Goal: Task Accomplishment & Management: Manage account settings

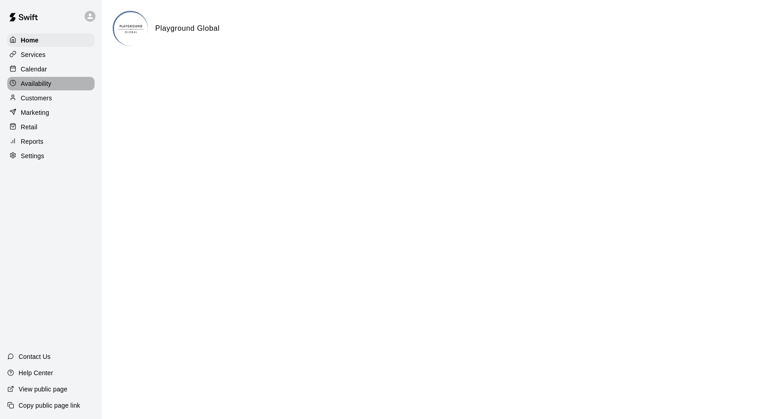
click at [40, 86] on p "Availability" at bounding box center [36, 83] width 31 height 9
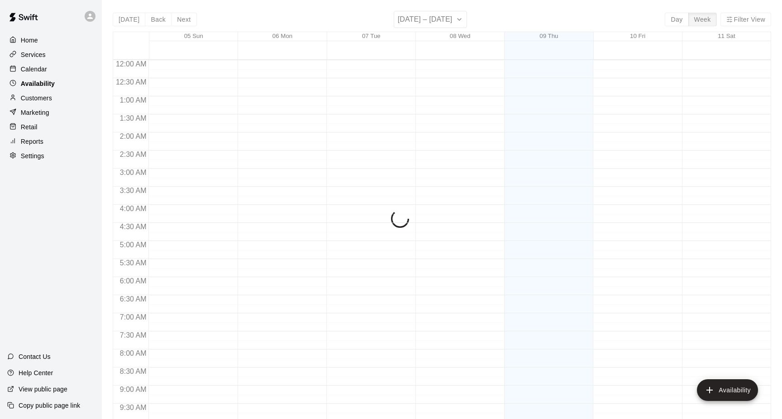
scroll to position [499, 0]
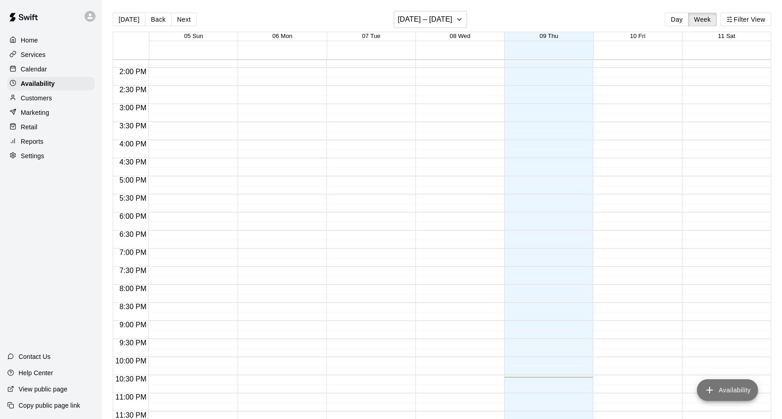
click at [746, 394] on button "Availability" at bounding box center [727, 391] width 61 height 22
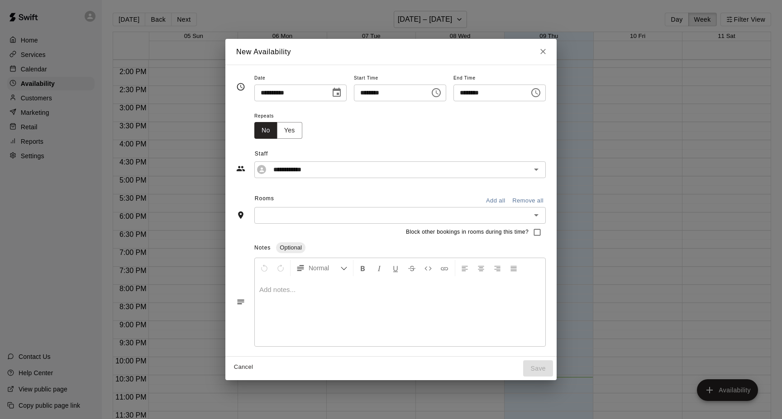
click at [300, 214] on input "text" at bounding box center [392, 215] width 271 height 11
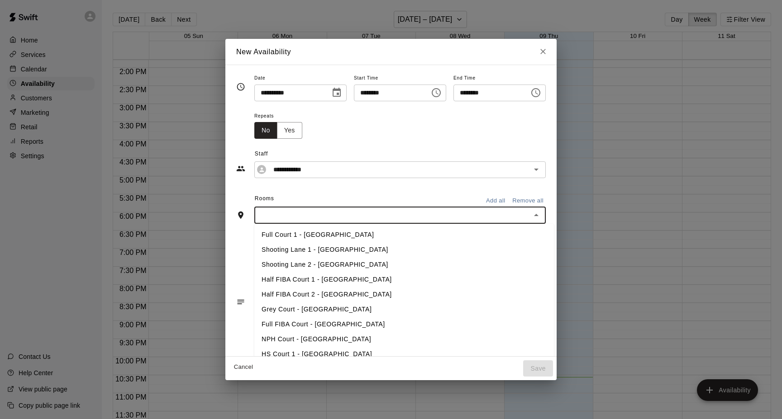
click at [319, 247] on li "Shooting Lane 1 - [GEOGRAPHIC_DATA]" at bounding box center [403, 249] width 299 height 15
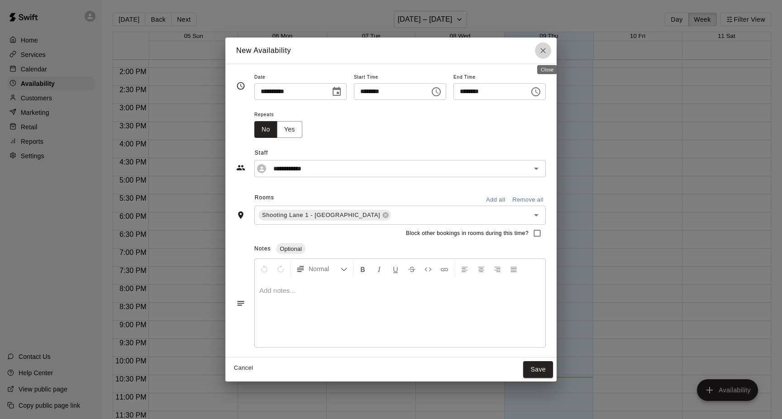
click at [547, 53] on icon "Close" at bounding box center [542, 50] width 9 height 9
type input "**********"
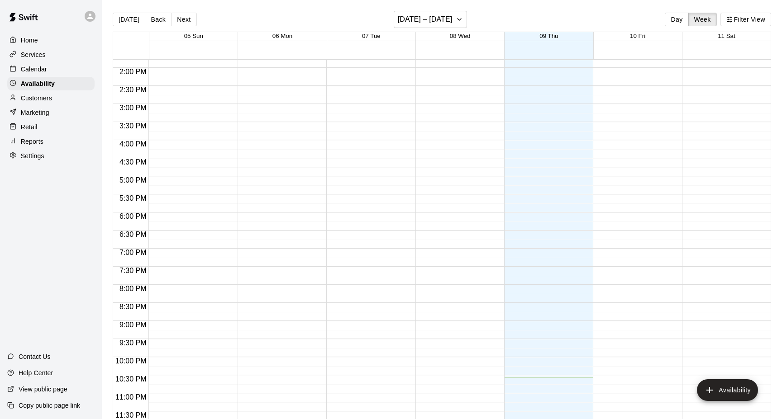
click at [43, 96] on p "Customers" at bounding box center [36, 98] width 31 height 9
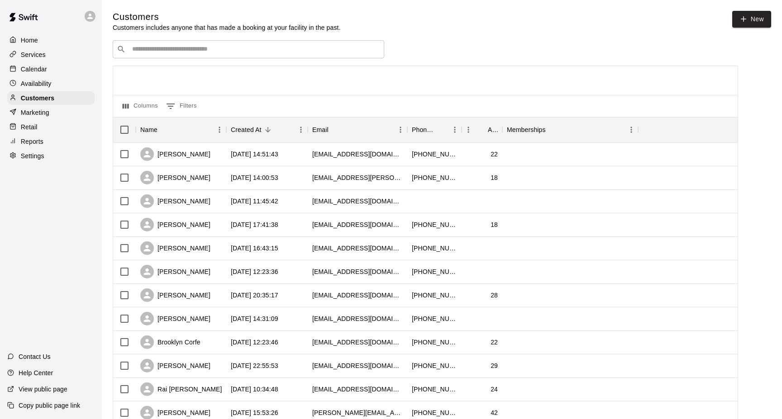
click at [38, 65] on p "Calendar" at bounding box center [34, 69] width 26 height 9
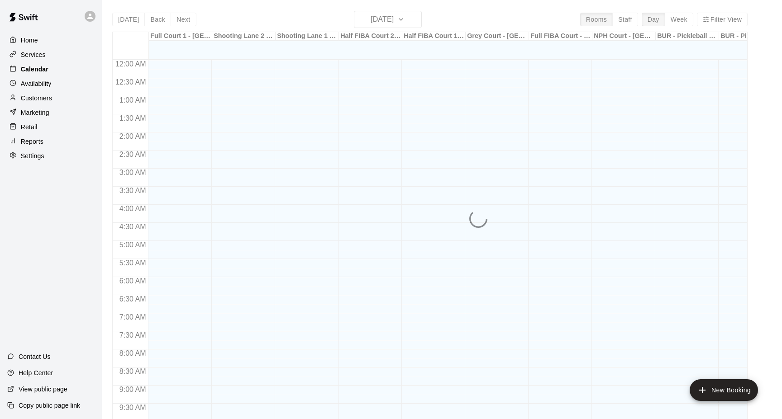
scroll to position [472, 0]
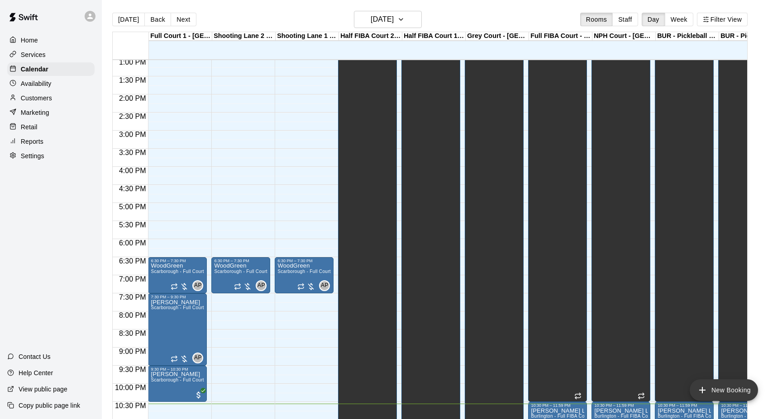
click at [723, 394] on button "New Booking" at bounding box center [723, 391] width 68 height 22
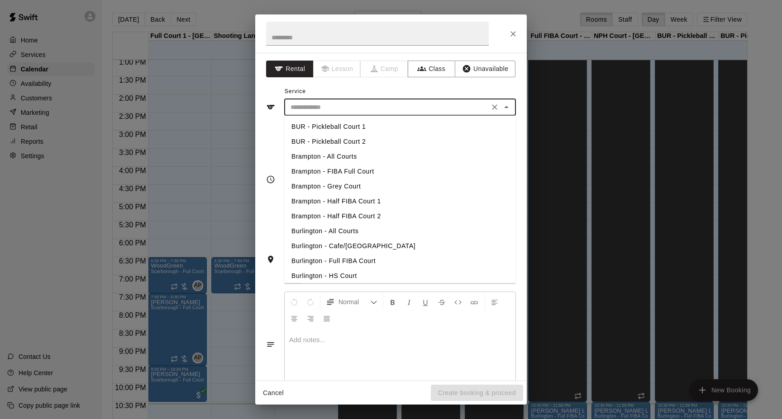
click at [325, 108] on input "text" at bounding box center [386, 107] width 199 height 11
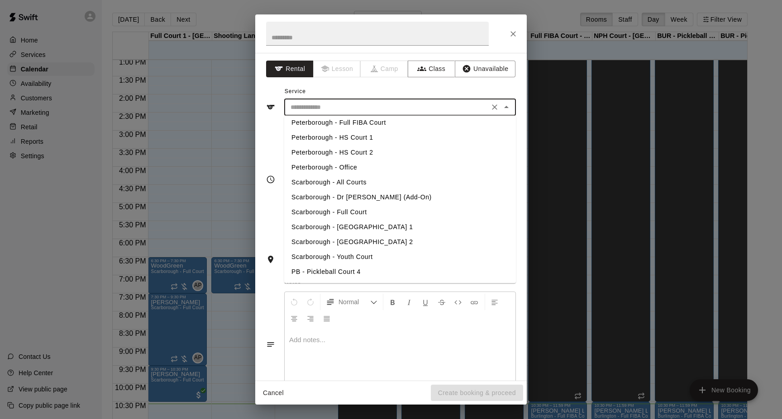
click at [375, 226] on li "Scarborough - [GEOGRAPHIC_DATA] 1" at bounding box center [400, 227] width 232 height 15
type input "**********"
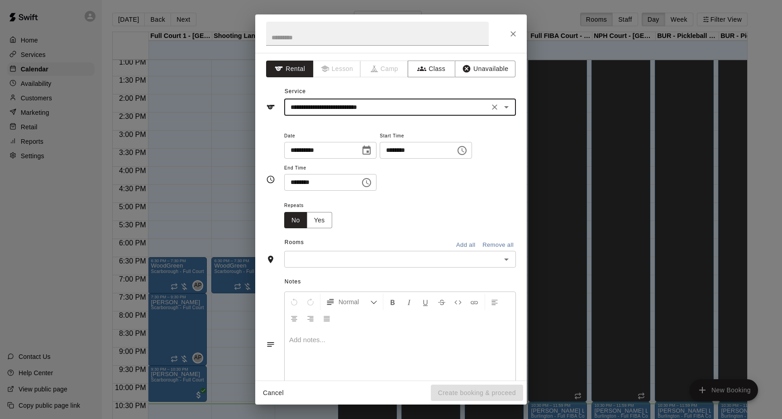
click at [369, 185] on icon "Choose time, selected time is 10:30 PM" at bounding box center [366, 182] width 11 height 11
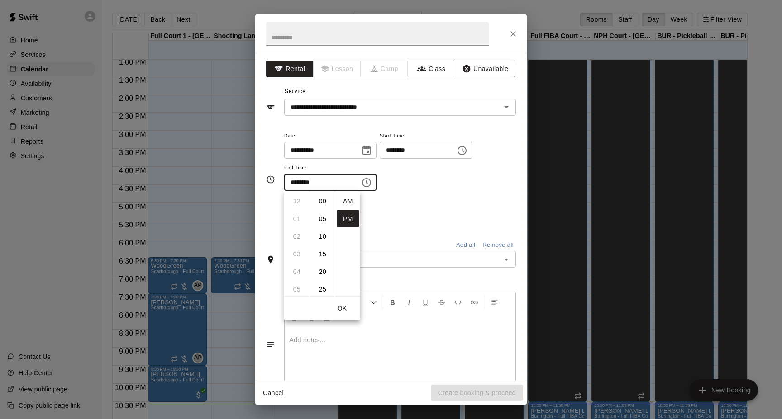
scroll to position [16, 0]
click at [294, 223] on li "11" at bounding box center [297, 219] width 22 height 17
click at [325, 214] on li "55" at bounding box center [323, 216] width 22 height 17
type input "********"
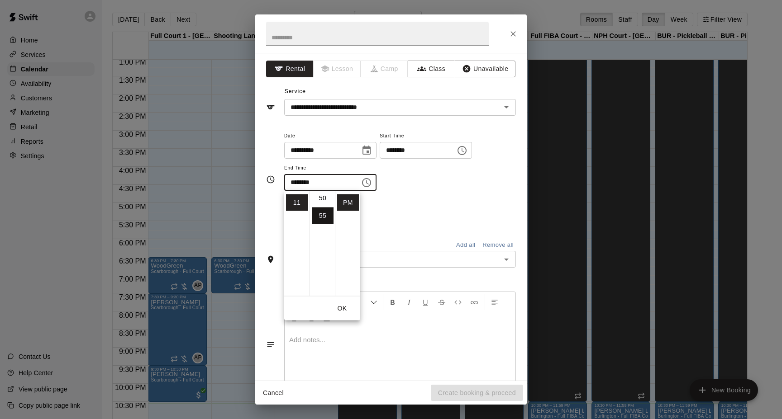
scroll to position [193, 0]
click at [343, 312] on button "OK" at bounding box center [341, 308] width 29 height 17
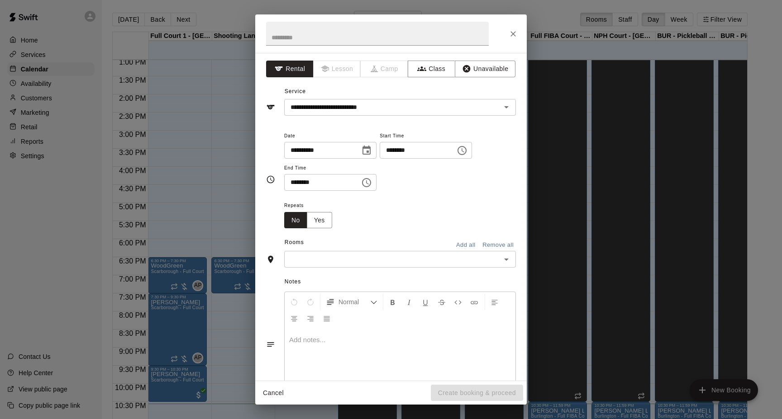
click at [430, 152] on input "********" at bounding box center [415, 150] width 70 height 17
click at [401, 152] on input "********" at bounding box center [415, 150] width 70 height 17
type input "********"
click at [451, 188] on div "**********" at bounding box center [400, 160] width 232 height 61
click at [365, 152] on icon "Choose date, selected date is Oct 9, 2025" at bounding box center [366, 150] width 8 height 9
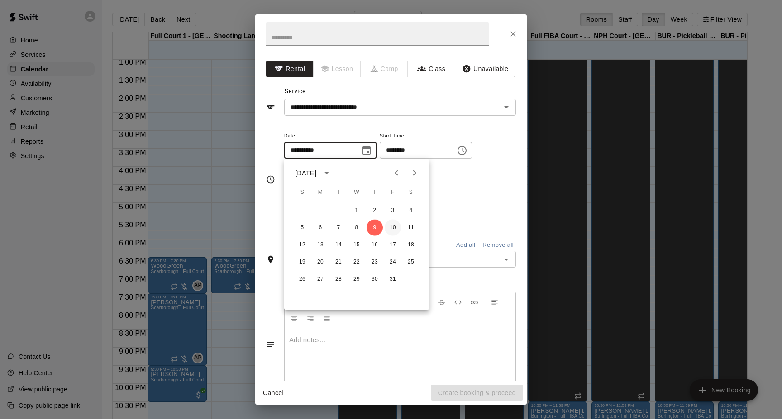
click at [396, 225] on button "10" at bounding box center [392, 228] width 16 height 16
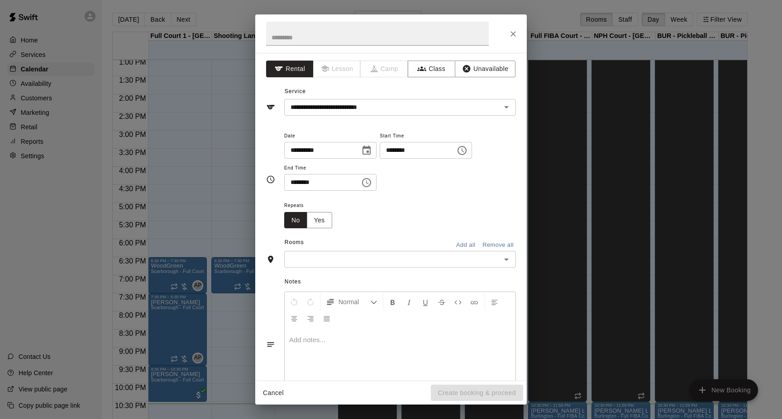
type input "**********"
click at [458, 208] on div "Repeats No Yes" at bounding box center [400, 214] width 232 height 28
click at [332, 38] on input "text" at bounding box center [377, 34] width 223 height 24
type input "*"
click at [419, 263] on input "text" at bounding box center [392, 259] width 211 height 11
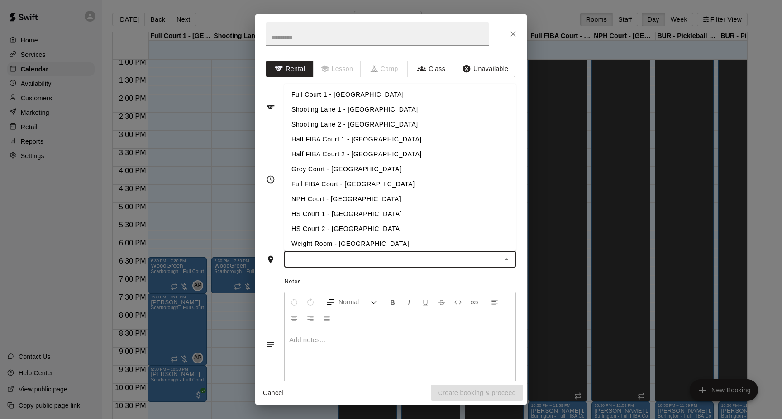
click at [387, 111] on li "Shooting Lane 1 - [GEOGRAPHIC_DATA]" at bounding box center [400, 109] width 232 height 15
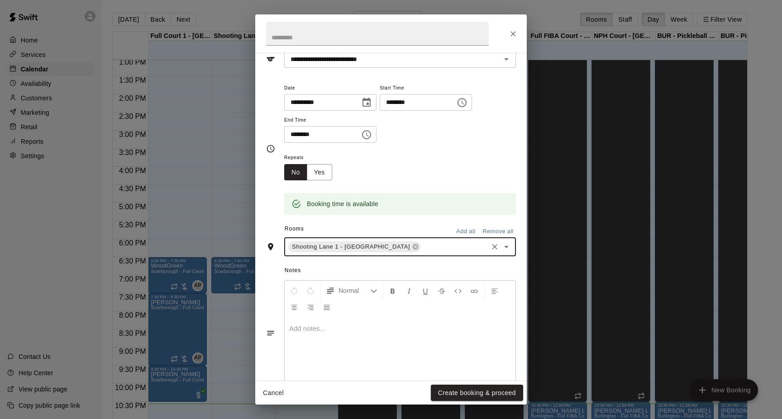
scroll to position [49, 0]
click at [475, 393] on button "Create booking & proceed" at bounding box center [477, 393] width 92 height 17
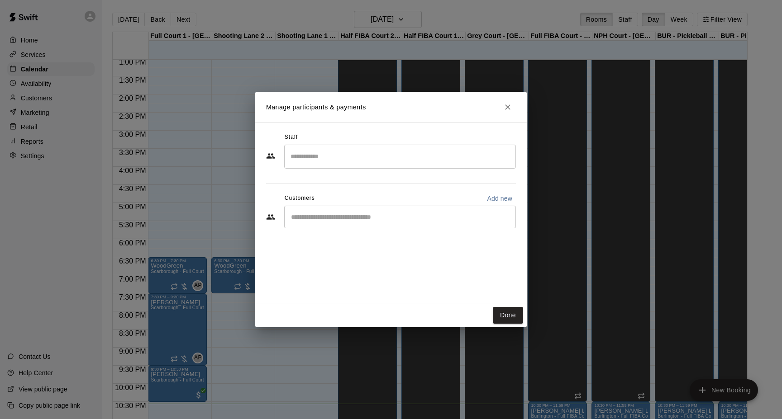
click at [371, 164] on input "Search staff" at bounding box center [399, 157] width 223 height 16
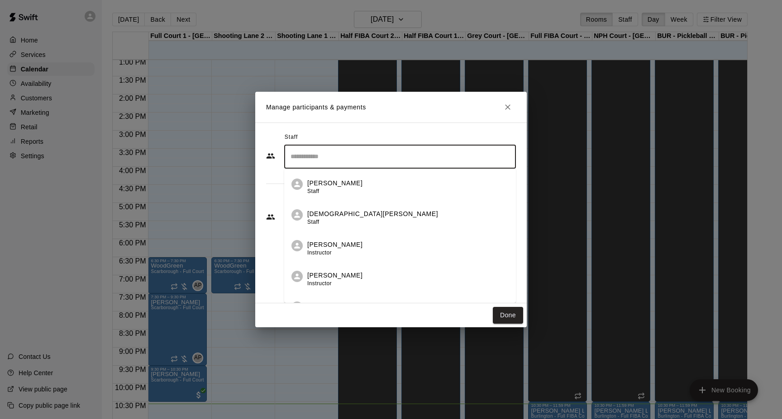
click at [370, 129] on div "Staff ​ [PERSON_NAME] Staff [PERSON_NAME] Staff [PERSON_NAME] Instructor [PERSO…" at bounding box center [390, 213] width 271 height 181
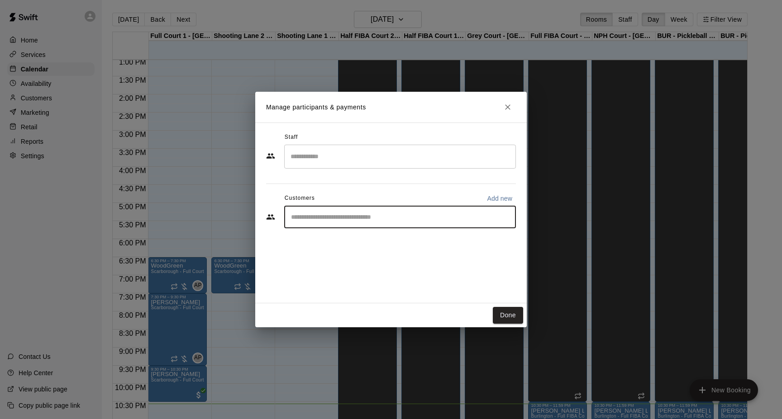
click at [369, 218] on input "Start typing to search customers..." at bounding box center [399, 217] width 223 height 9
click at [350, 158] on input "Search staff" at bounding box center [399, 157] width 223 height 16
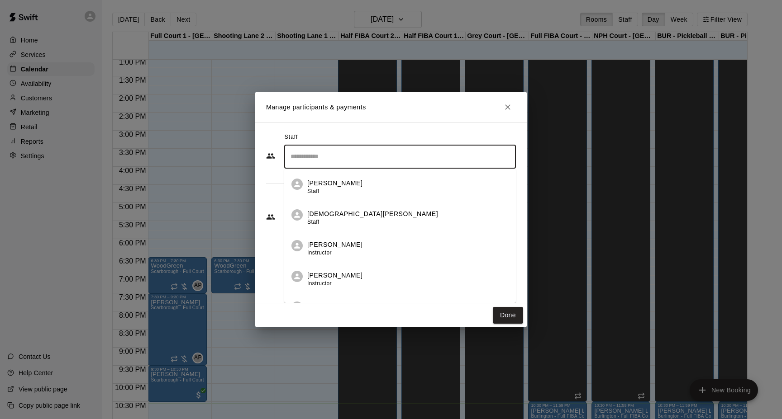
click at [340, 188] on p "[PERSON_NAME]" at bounding box center [334, 183] width 55 height 9
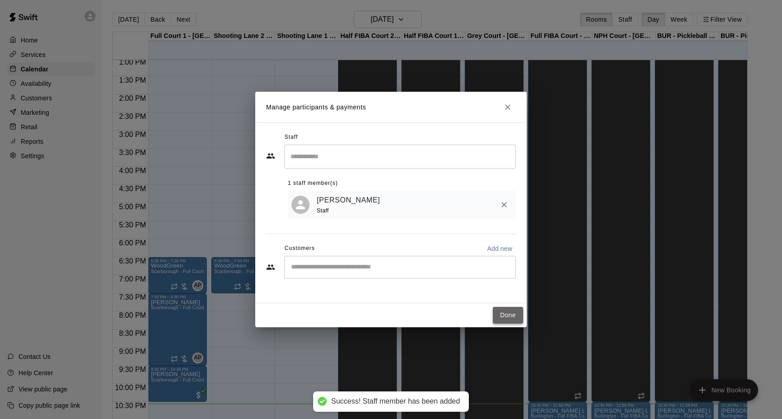
click at [505, 316] on button "Done" at bounding box center [508, 315] width 30 height 17
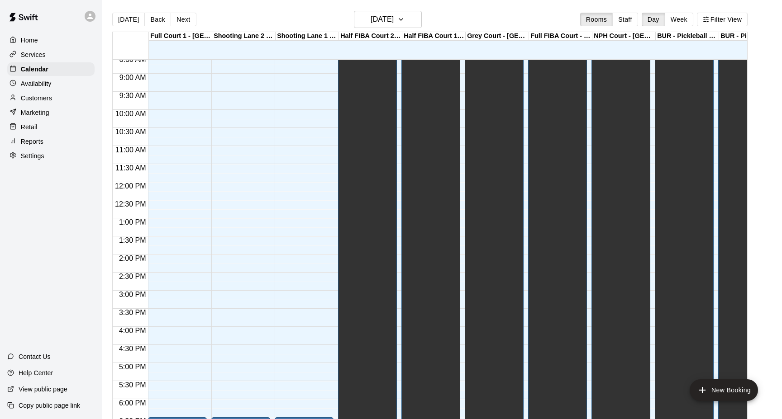
scroll to position [293, 0]
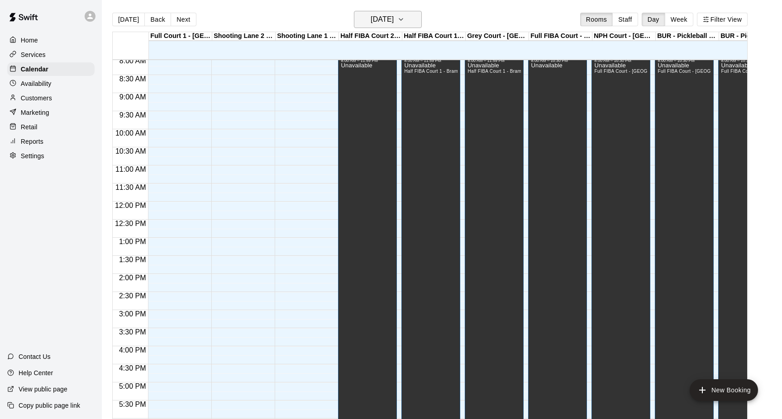
click at [374, 20] on h6 "[DATE]" at bounding box center [381, 19] width 23 height 13
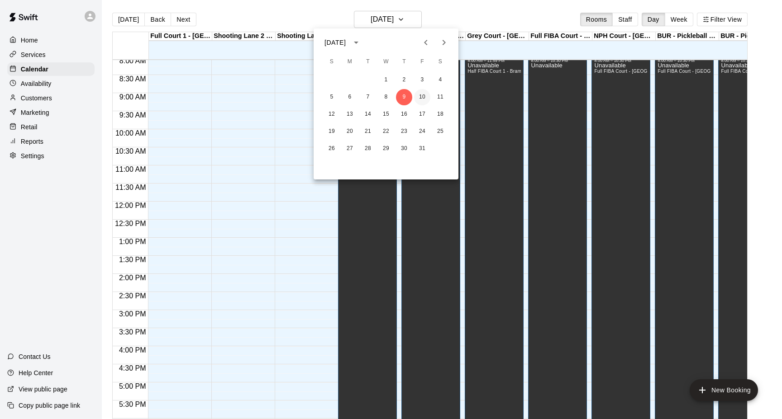
click at [423, 95] on button "10" at bounding box center [422, 97] width 16 height 16
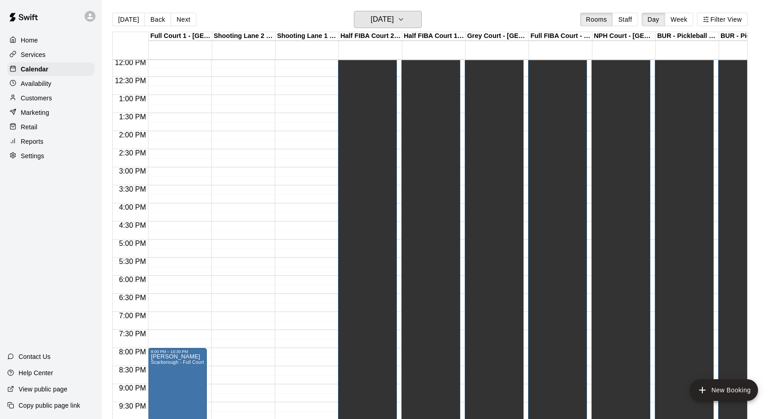
scroll to position [499, 0]
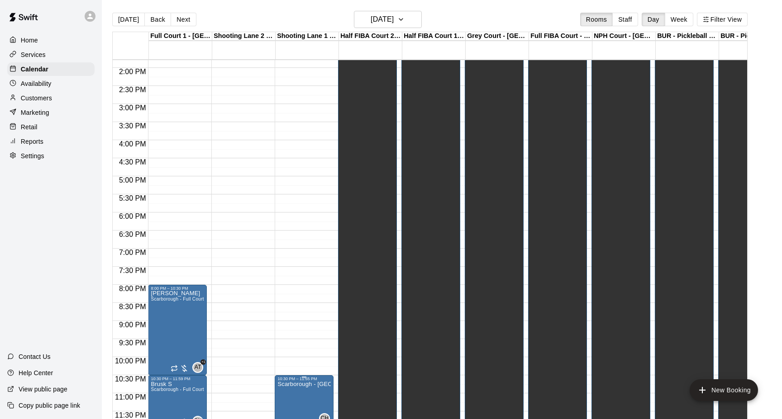
drag, startPoint x: 287, startPoint y: 404, endPoint x: 314, endPoint y: 389, distance: 31.2
click at [314, 389] on div at bounding box center [391, 209] width 782 height 419
click at [289, 359] on icon "edit" at bounding box center [286, 360] width 11 height 11
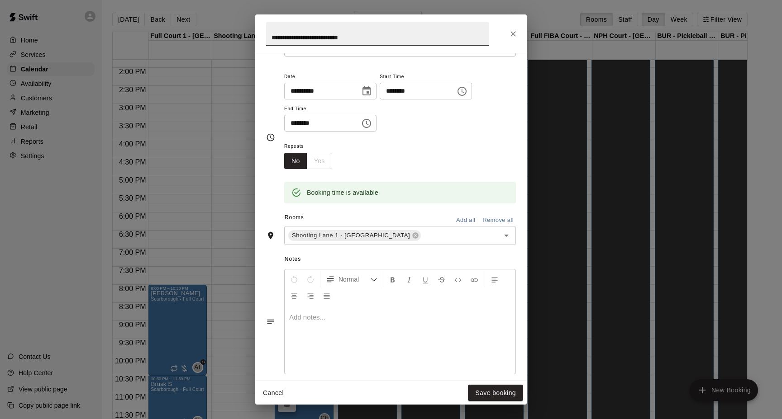
scroll to position [0, 0]
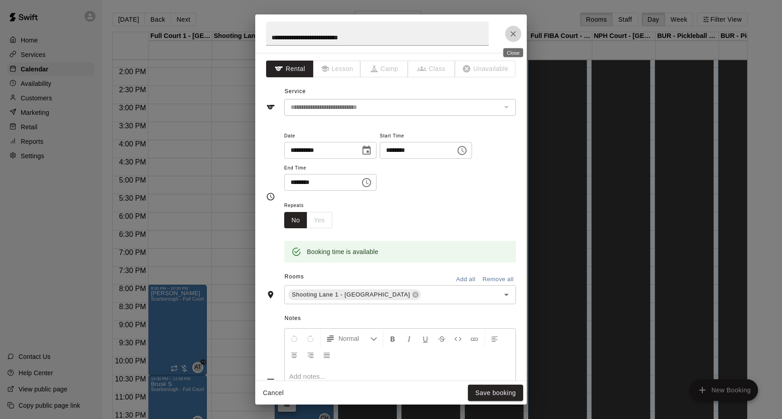
click at [512, 33] on icon "Close" at bounding box center [512, 33] width 9 height 9
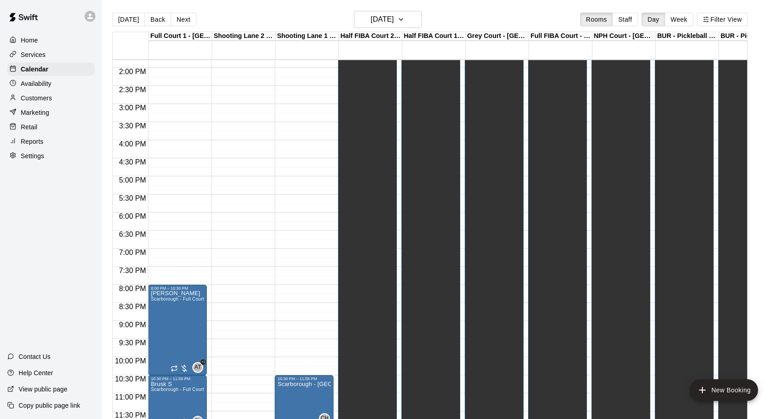
scroll to position [14, 0]
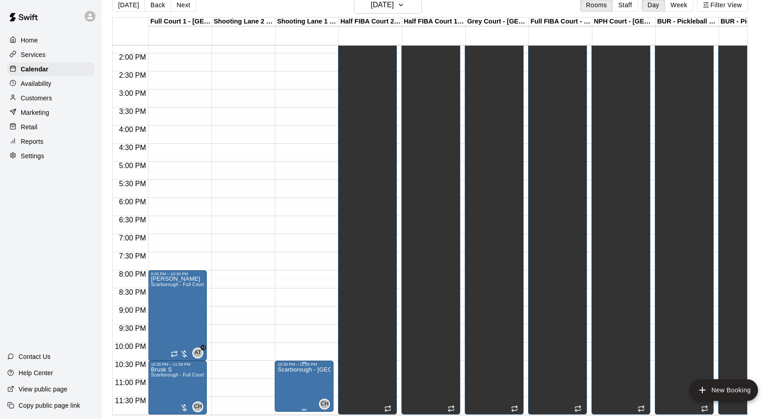
click at [285, 384] on img "edit" at bounding box center [287, 381] width 10 height 10
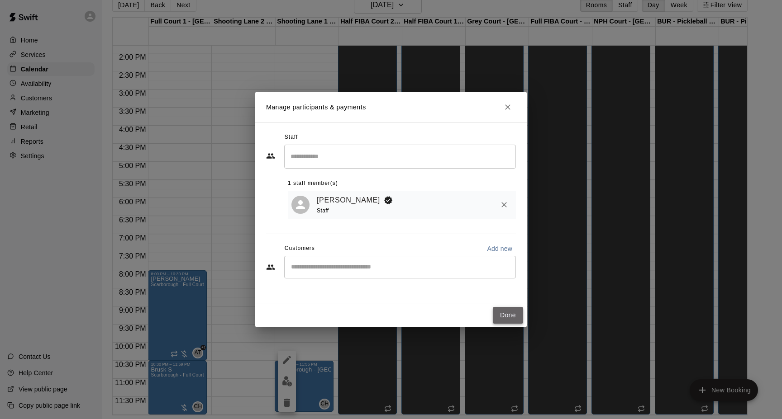
click at [507, 320] on button "Done" at bounding box center [508, 315] width 30 height 17
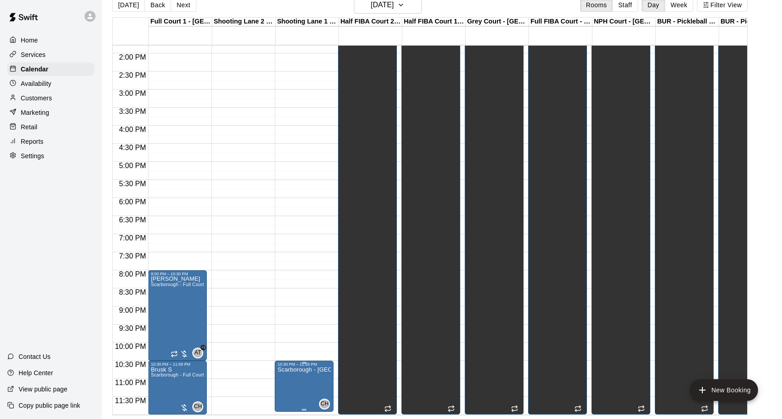
click at [282, 412] on div at bounding box center [287, 381] width 18 height 61
click at [283, 401] on icon "delete" at bounding box center [286, 403] width 11 height 11
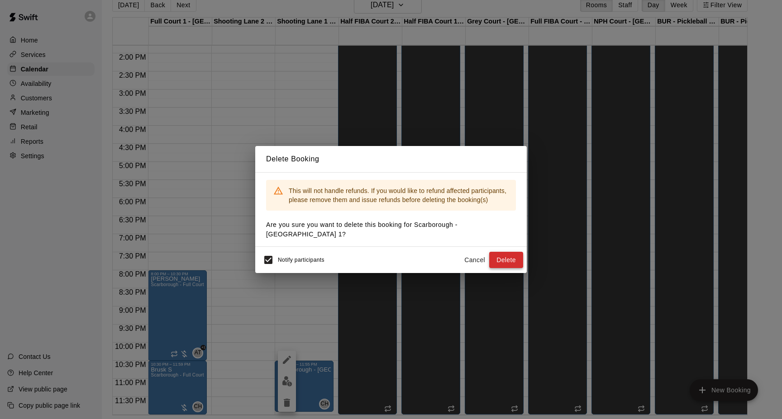
click at [506, 252] on button "Delete" at bounding box center [506, 260] width 34 height 17
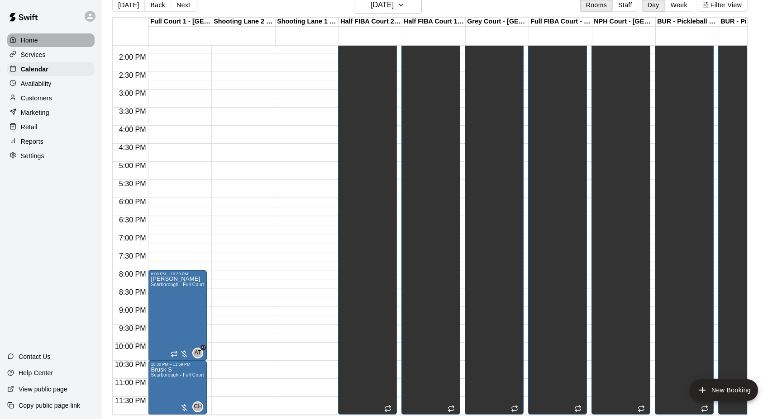
click at [47, 45] on div "Home" at bounding box center [50, 40] width 87 height 14
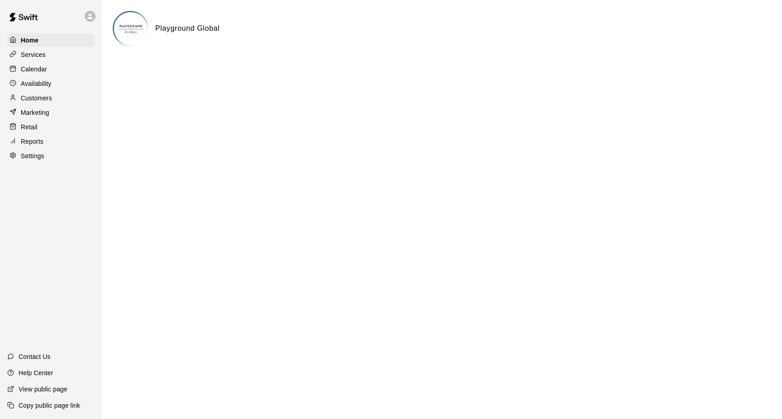
click at [47, 57] on div "Services" at bounding box center [50, 55] width 87 height 14
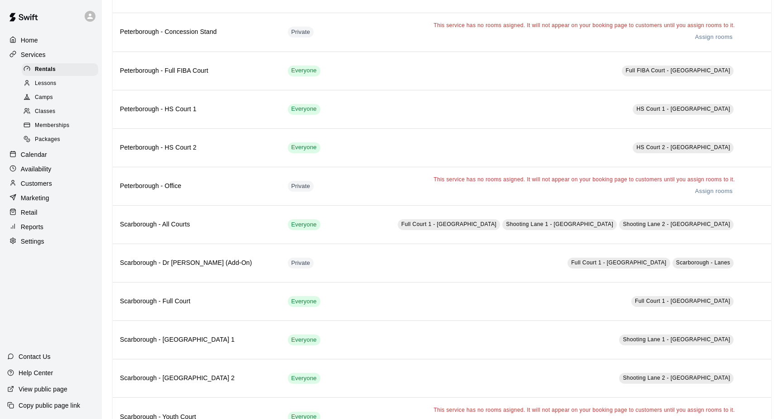
scroll to position [804, 0]
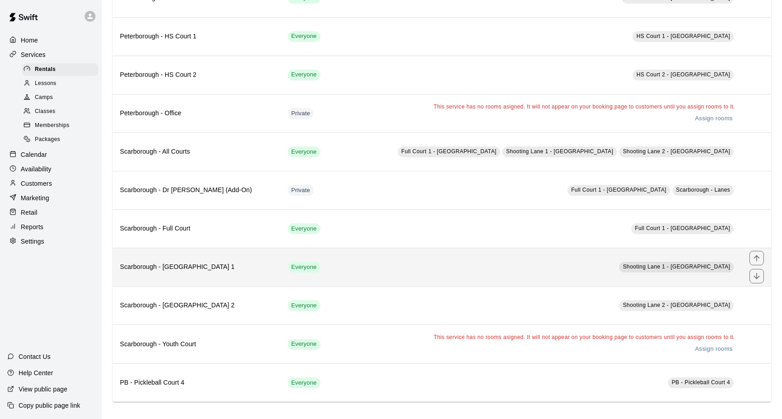
click at [251, 270] on h6 "Scarborough - [GEOGRAPHIC_DATA] 1" at bounding box center [196, 267] width 153 height 10
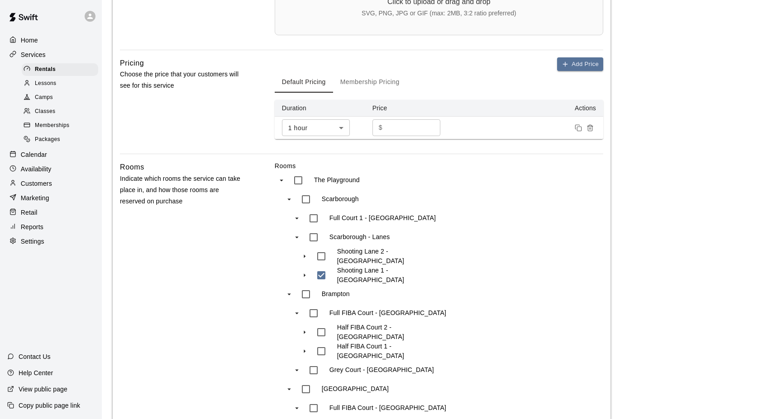
scroll to position [368, 0]
click at [400, 126] on input "**" at bounding box center [413, 127] width 54 height 17
